Goal: Task Accomplishment & Management: Complete application form

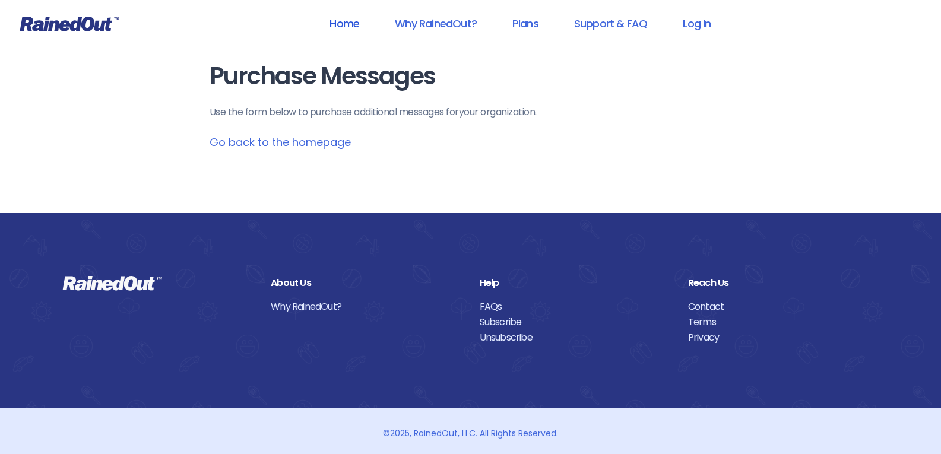
click at [344, 21] on link "Home" at bounding box center [344, 23] width 61 height 27
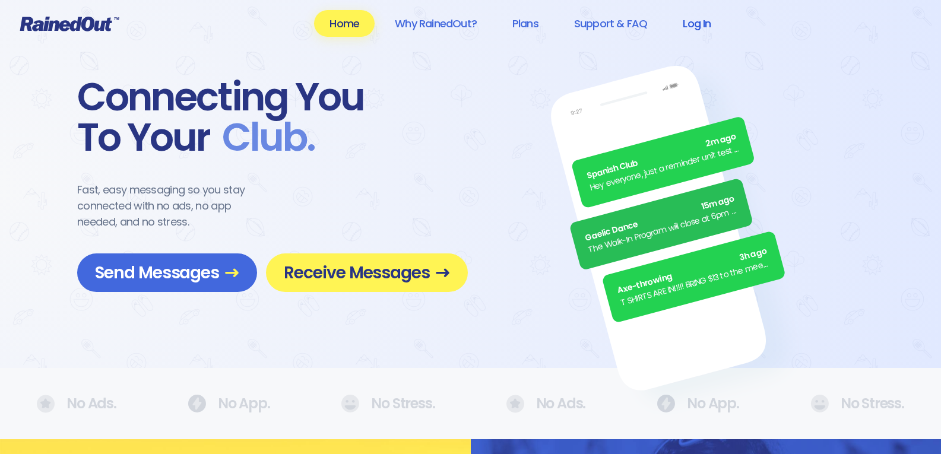
click at [699, 22] on link "Log In" at bounding box center [696, 23] width 59 height 27
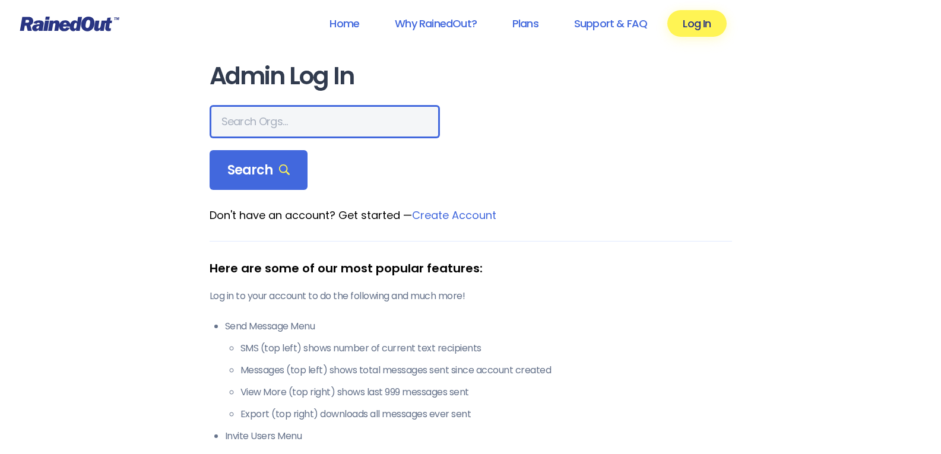
click at [354, 116] on input "text" at bounding box center [325, 121] width 230 height 33
type input "[PERSON_NAME] park halfmoon"
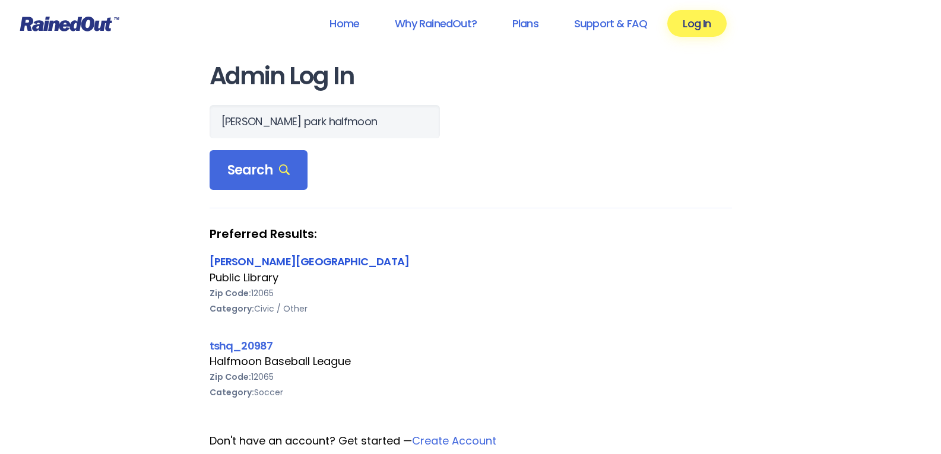
click at [325, 261] on link "[PERSON_NAME][GEOGRAPHIC_DATA]" at bounding box center [310, 261] width 200 height 15
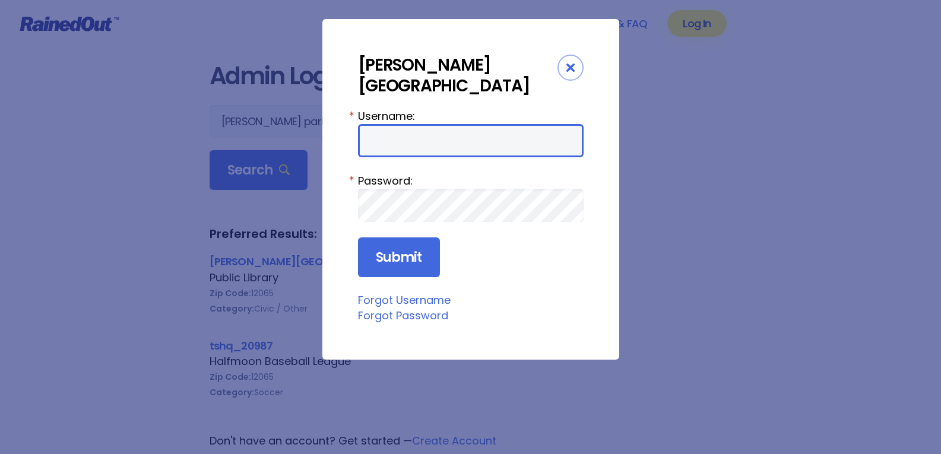
click at [558, 143] on input "Username:" at bounding box center [471, 140] width 226 height 33
type input "cphlibrary"
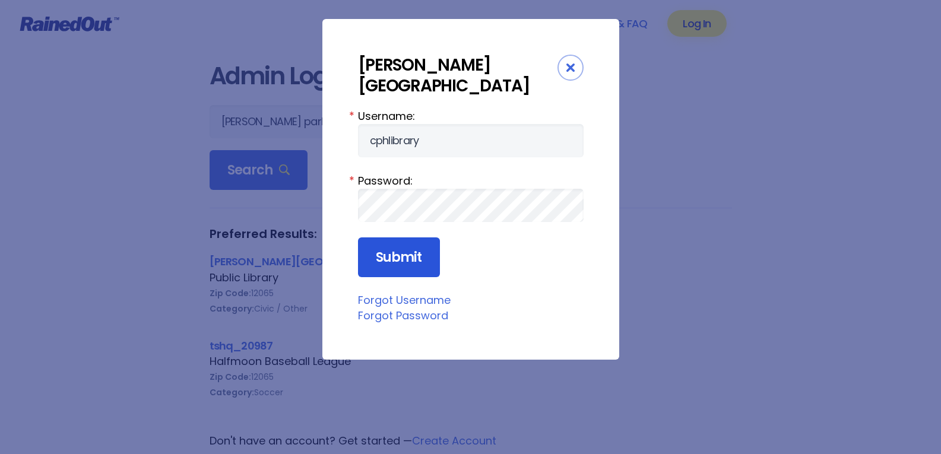
click at [405, 267] on input "Submit" at bounding box center [399, 258] width 82 height 40
